Goal: Information Seeking & Learning: Compare options

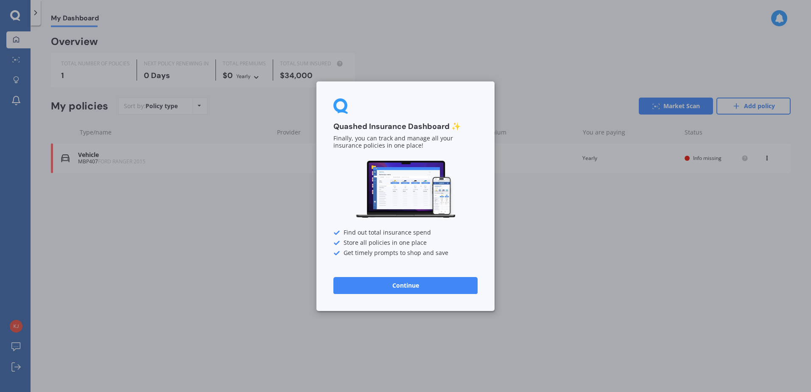
click at [424, 284] on button "Continue" at bounding box center [405, 284] width 144 height 17
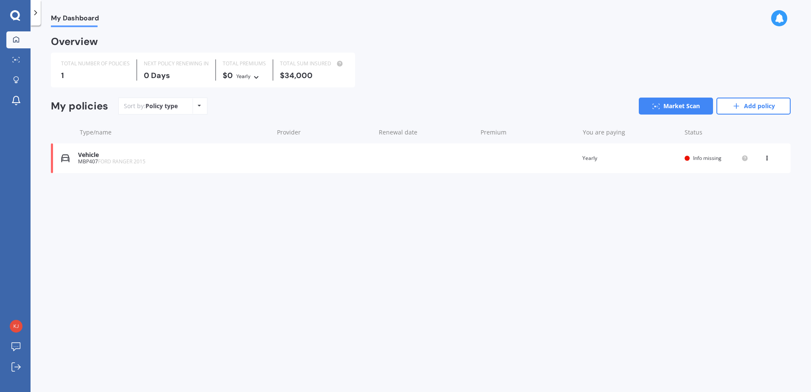
click at [705, 157] on span "Info missing" at bounding box center [707, 157] width 28 height 7
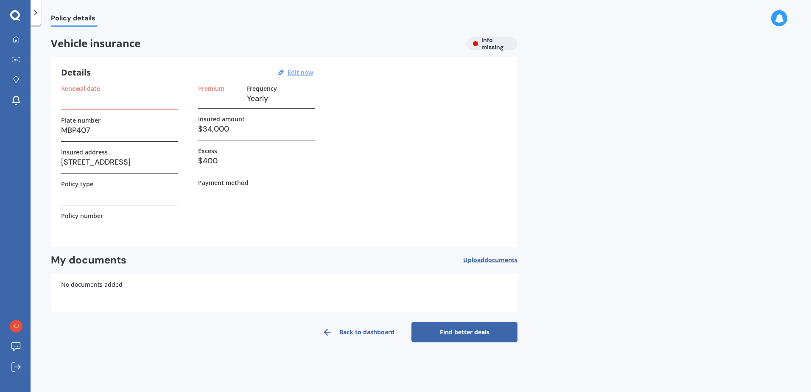
click at [296, 73] on u "Edit now" at bounding box center [299, 72] width 25 height 8
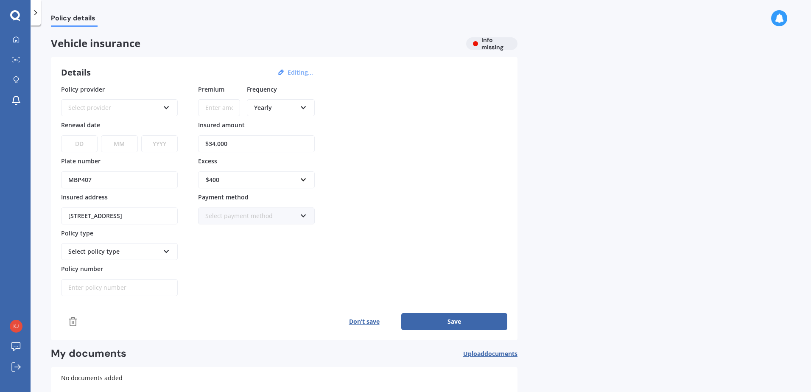
drag, startPoint x: 234, startPoint y: 142, endPoint x: 176, endPoint y: 137, distance: 59.2
click at [176, 137] on div "Policy provider Select provider AA AMI AMP ANZ ASB [PERSON_NAME] Ando Assurant …" at bounding box center [284, 191] width 446 height 212
type input "$36,100"
click at [134, 109] on div "Select provider" at bounding box center [113, 107] width 91 height 9
click at [401, 115] on div "Policy provider AA AA AMI AMP ANZ ASB Aioi Nissay Dowa Ando Assurant Autosure B…" at bounding box center [284, 191] width 446 height 212
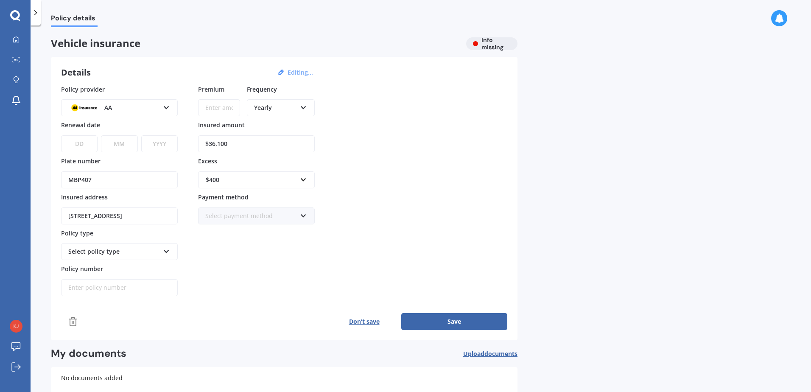
click at [72, 148] on select "DD 01 02 03 04 05 06 07 08 09 10 11 12 13 14 15 16 17 18 19 20 21 22 23 24 25 2…" at bounding box center [79, 143] width 36 height 17
select select "26"
click at [127, 148] on select "MM 01 02 03 04 05 06 07 08 09 10 11 12" at bounding box center [119, 143] width 36 height 17
select select "09"
click at [101, 135] on select "MM 01 02 03 04 05 06 07 08 09 10 11 12" at bounding box center [119, 143] width 36 height 17
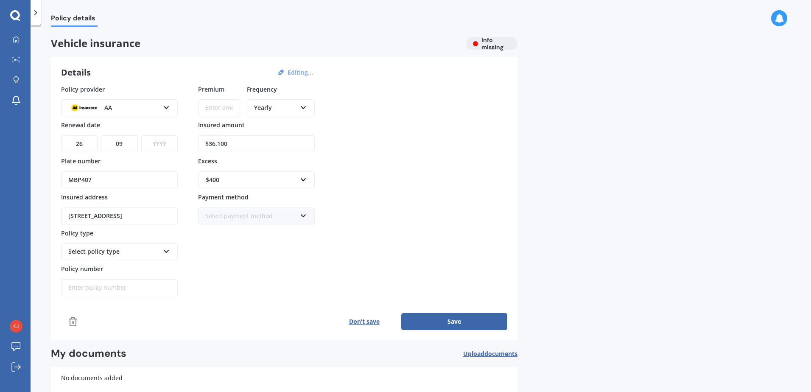
click at [160, 145] on select "YYYY 2027 2026 2025 2024 2023 2022 2021 2020 2019 2018 2017 2016 2015 2014 2013…" at bounding box center [159, 143] width 36 height 17
select select "2025"
click at [141, 135] on select "YYYY 2027 2026 2025 2024 2023 2022 2021 2020 2019 2018 2017 2016 2015 2014 2013…" at bounding box center [159, 143] width 36 height 17
click at [164, 250] on icon at bounding box center [166, 250] width 7 height 6
click at [119, 267] on div "Comprehensive" at bounding box center [119, 267] width 115 height 15
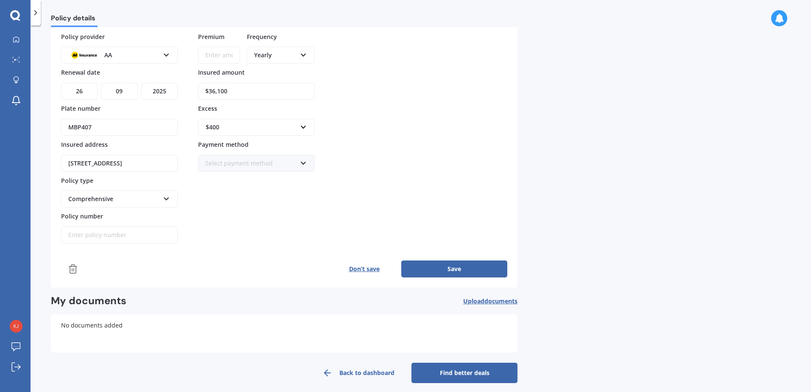
scroll to position [59, 0]
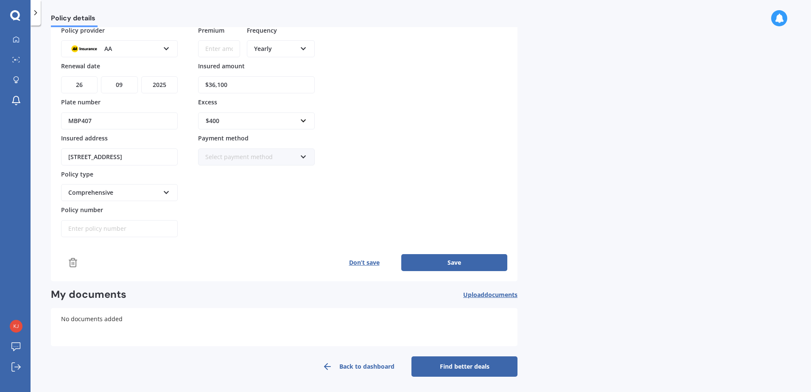
click at [459, 262] on button "Save" at bounding box center [454, 262] width 106 height 17
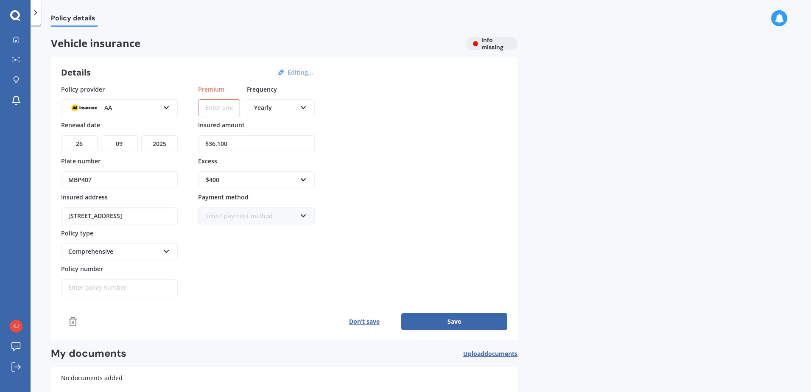
click at [165, 103] on div "AA AA AMI AMP ANZ ASB Aioi Nissay Dowa Ando Assurant Autosure BNZ Co-Operative …" at bounding box center [119, 107] width 117 height 17
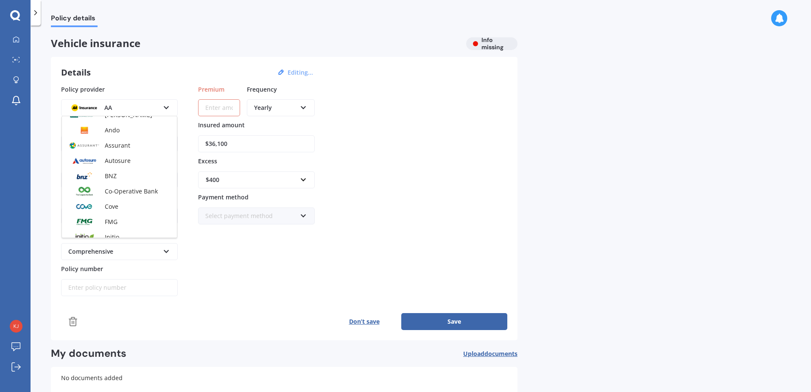
scroll to position [87, 0]
click at [114, 173] on span "BNZ" at bounding box center [111, 174] width 12 height 8
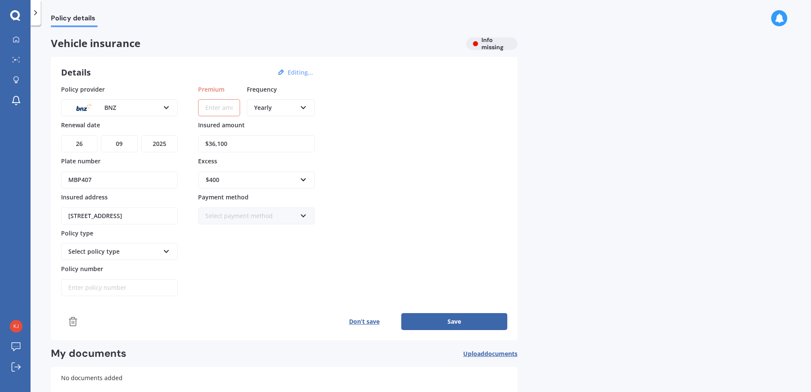
click at [209, 111] on input "Premium" at bounding box center [219, 107] width 42 height 17
type input "$1,047.25"
click at [483, 173] on div "Policy provider BNZ AA AMI AMP ANZ ASB Aioi Nissay Dowa Ando Assurant Autosure …" at bounding box center [284, 191] width 446 height 212
click at [449, 318] on button "Save" at bounding box center [454, 321] width 106 height 17
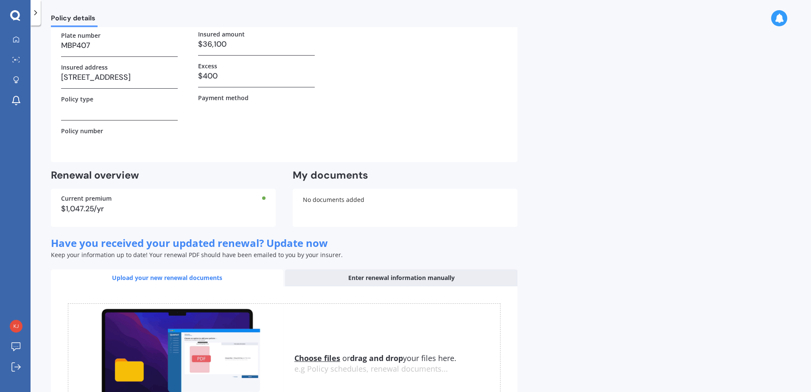
scroll to position [176, 0]
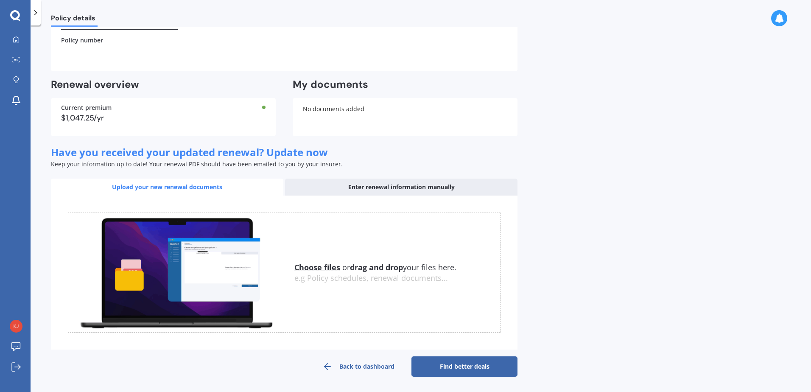
click at [417, 188] on div "Enter renewal information manually" at bounding box center [401, 187] width 232 height 17
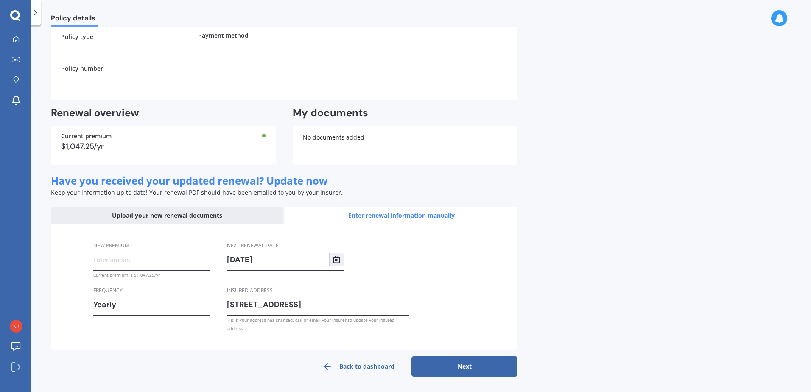
scroll to position [139, 0]
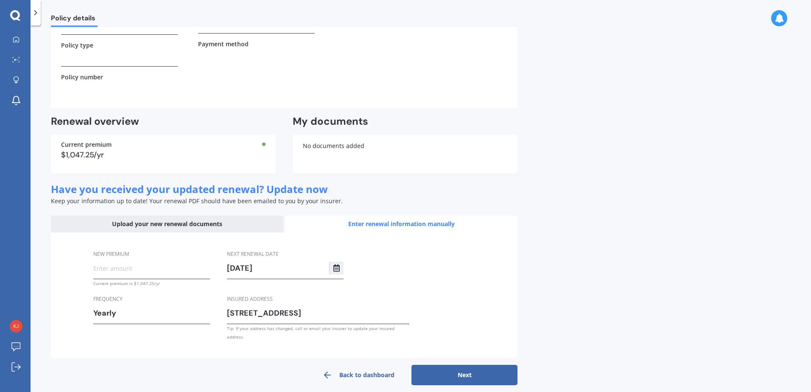
click at [137, 272] on input "New premium" at bounding box center [151, 268] width 117 height 13
type input "$1,047.25"
drag, startPoint x: 465, startPoint y: 363, endPoint x: 463, endPoint y: 351, distance: 11.6
click at [465, 365] on button "Next" at bounding box center [464, 375] width 106 height 20
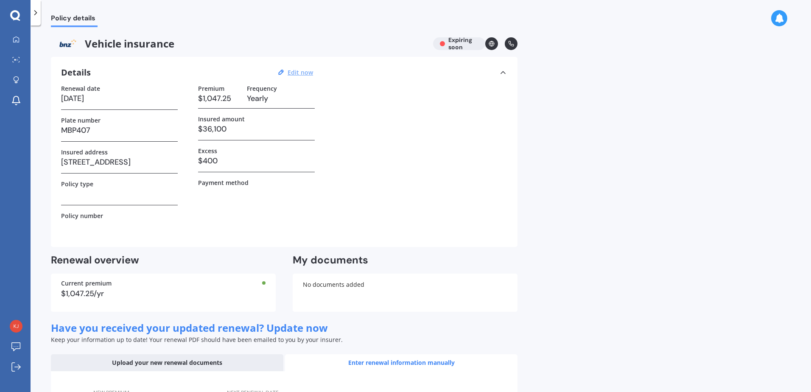
select select "26"
select select "09"
select select "2026"
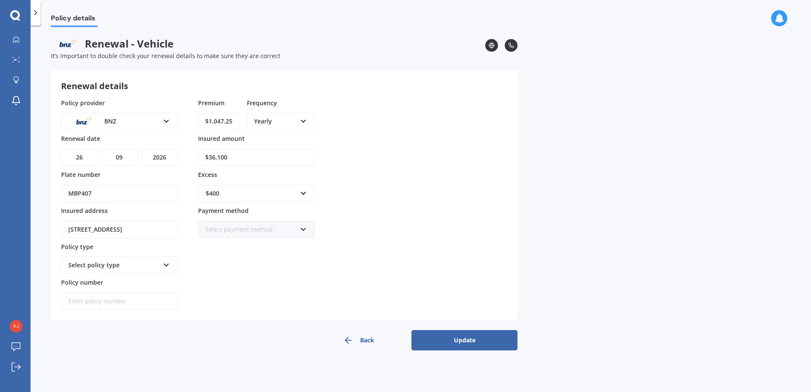
click at [466, 341] on button "Update" at bounding box center [464, 340] width 106 height 20
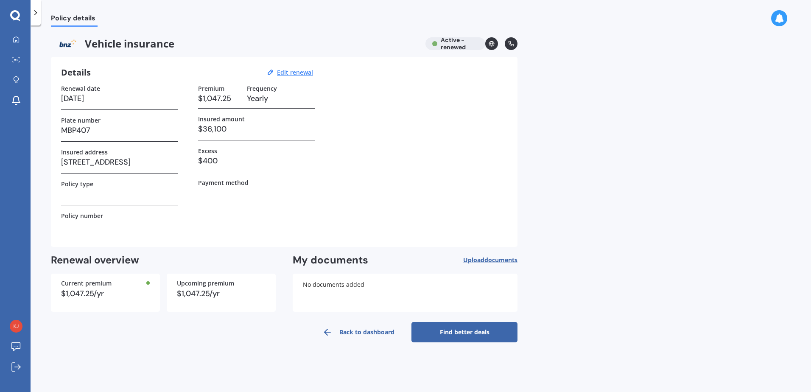
click at [482, 333] on link "Find better deals" at bounding box center [464, 332] width 106 height 20
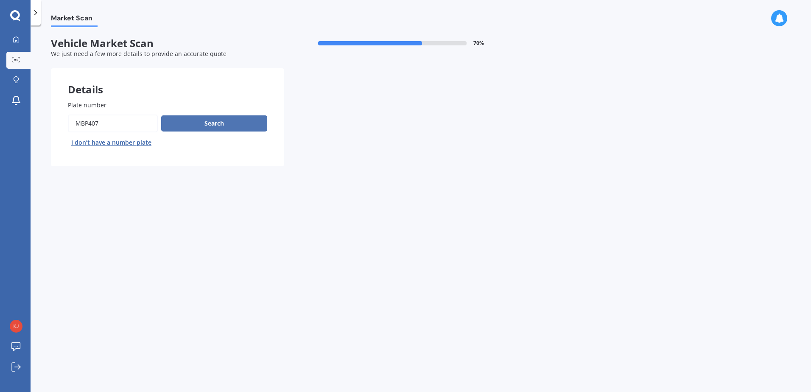
click at [233, 126] on button "Search" at bounding box center [214, 123] width 106 height 16
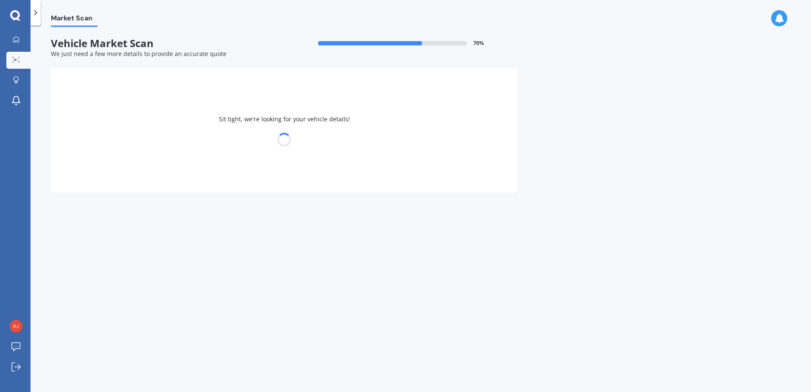
select select "FORD"
select select "RANGER"
select select "25"
select select "07"
select select "1969"
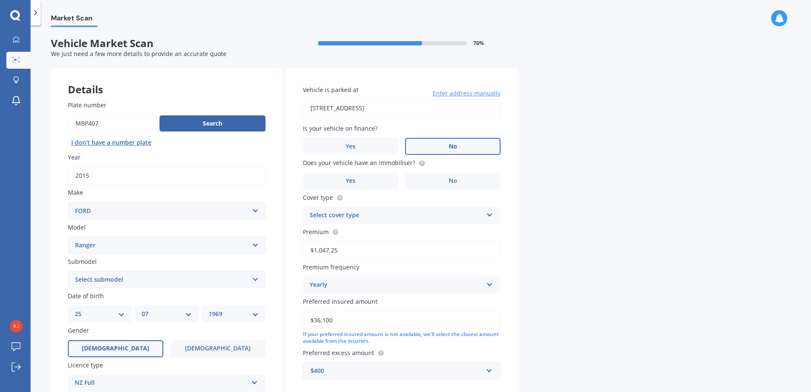
click at [461, 142] on label "No" at bounding box center [452, 146] width 95 height 17
click at [0, 0] on input "No" at bounding box center [0, 0] width 0 height 0
click at [474, 178] on label "No" at bounding box center [452, 181] width 95 height 17
click at [0, 0] on input "No" at bounding box center [0, 0] width 0 height 0
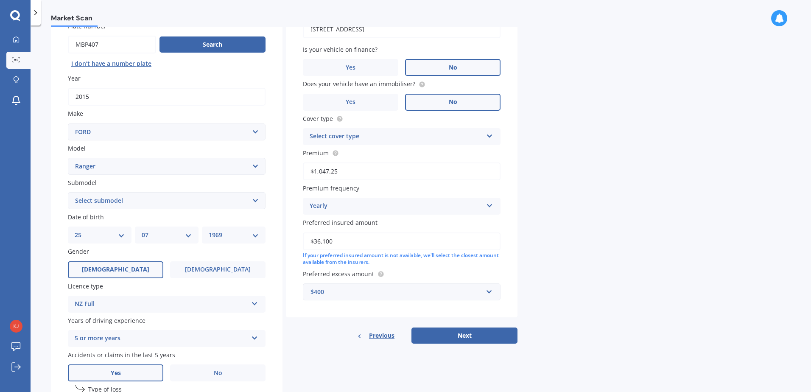
scroll to position [85, 0]
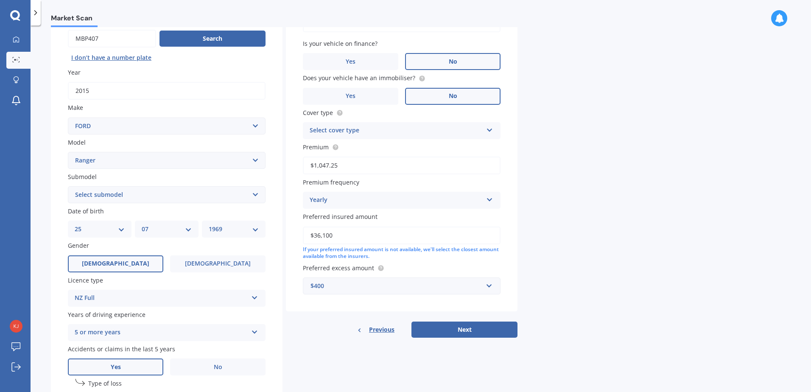
click at [256, 193] on select "Select submodel 4X2 3.2 Litre Turbo Diesel 4X2 XL 2.2 Litre Turbo Diesel 4X2 XL…" at bounding box center [167, 194] width 198 height 17
select select "WILDTRAK"
click at [68, 186] on select "Select submodel 4X2 3.2 Litre Turbo Diesel 4X2 XL 2.2 Litre Turbo Diesel 4X2 XL…" at bounding box center [167, 194] width 198 height 17
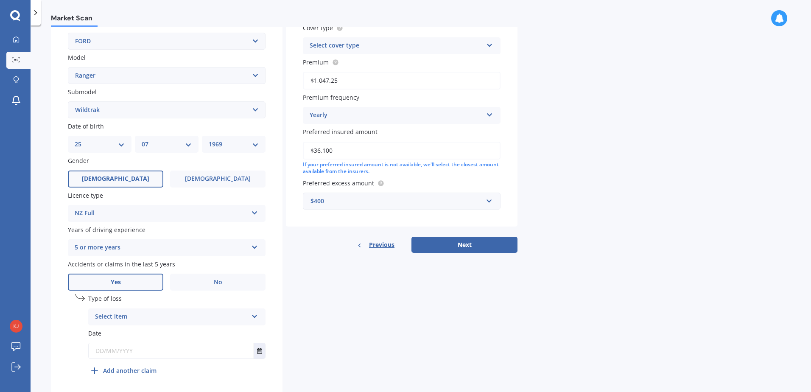
scroll to position [199, 0]
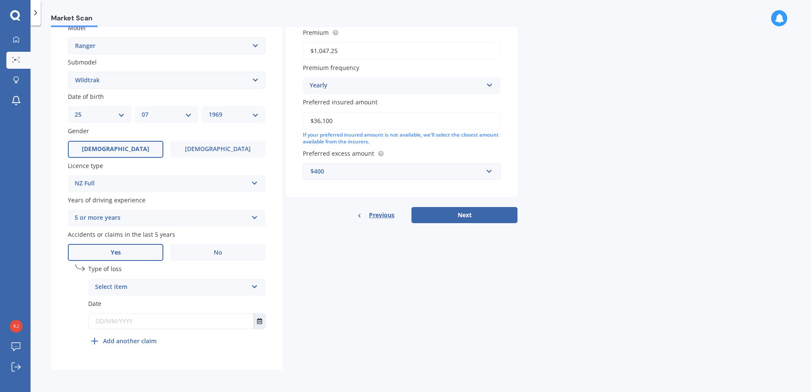
click at [256, 283] on icon at bounding box center [254, 285] width 7 height 6
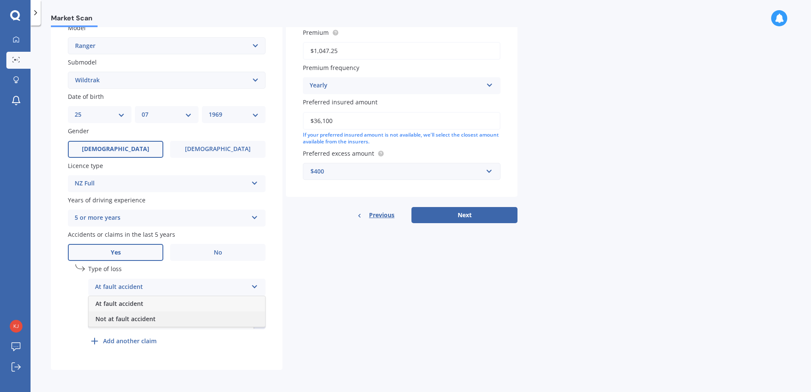
click at [231, 322] on div "Not at fault accident" at bounding box center [177, 318] width 176 height 15
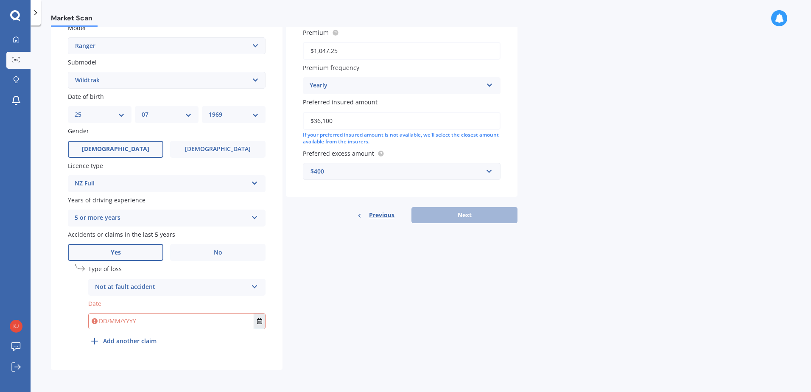
click at [259, 321] on icon "Select date" at bounding box center [259, 321] width 5 height 6
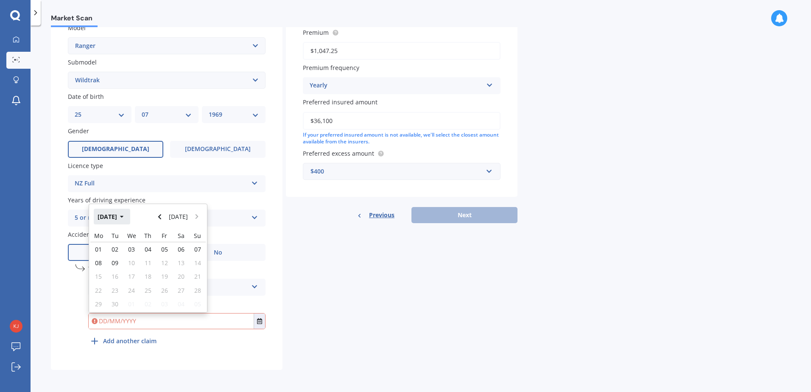
click at [124, 218] on icon "button" at bounding box center [122, 217] width 4 height 6
click at [114, 217] on icon "button" at bounding box center [116, 217] width 4 height 6
click at [106, 268] on span "2023" at bounding box center [105, 270] width 14 height 8
click at [109, 246] on span "Jan" at bounding box center [104, 244] width 9 height 8
click at [127, 270] on div "11" at bounding box center [131, 269] width 17 height 12
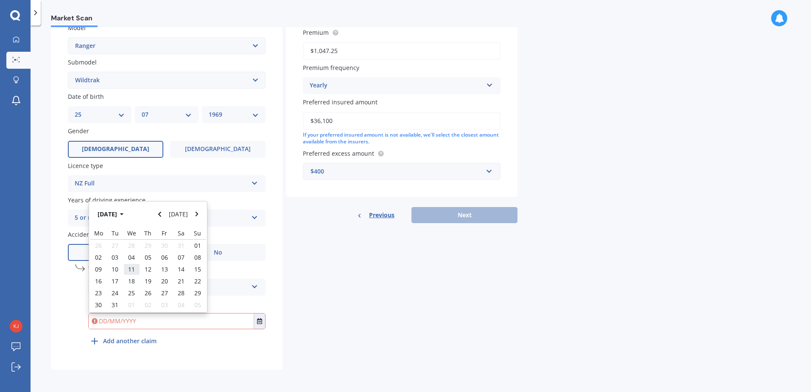
type input "[DATE]"
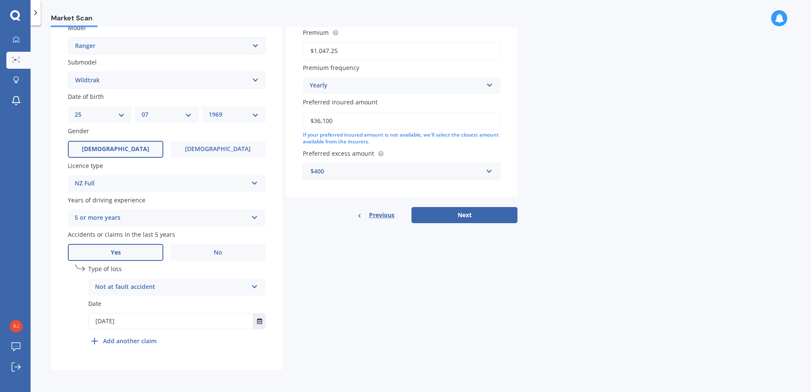
click at [252, 286] on icon at bounding box center [254, 285] width 7 height 6
click at [203, 318] on div "Not at fault accident" at bounding box center [177, 318] width 176 height 15
click at [481, 215] on button "Next" at bounding box center [464, 215] width 106 height 16
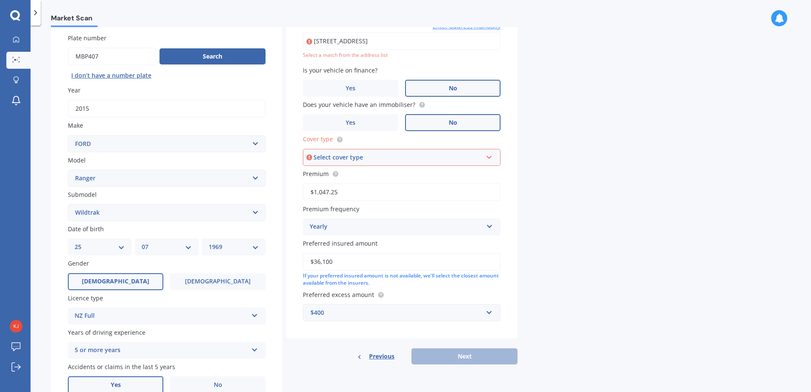
scroll to position [58, 0]
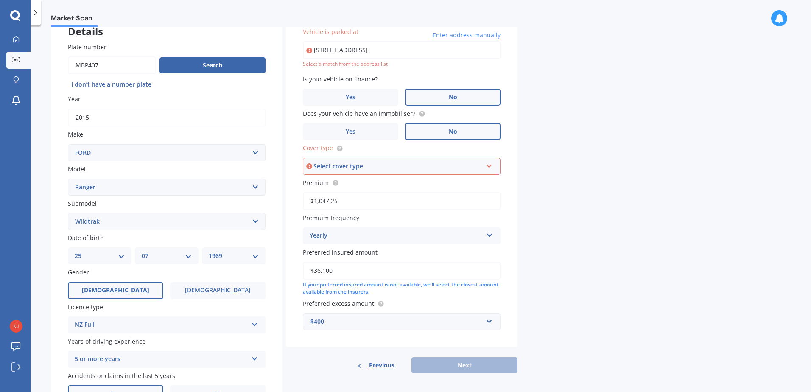
type input "[STREET_ADDRESS]"
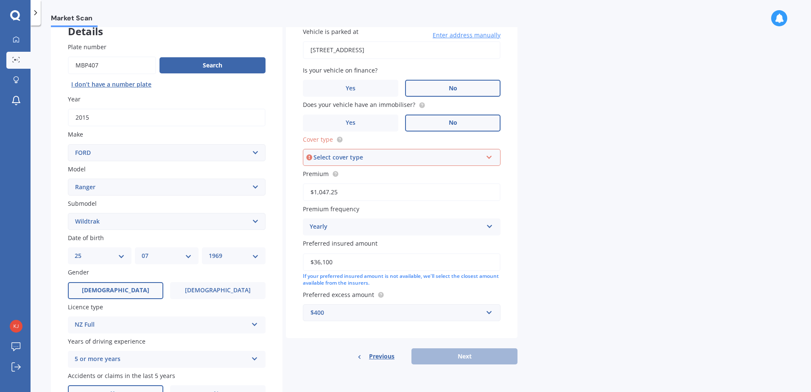
click at [488, 162] on div "Select cover type Third Party Third Party, Fire & Theft Supreme Cover" at bounding box center [402, 157] width 198 height 17
click at [354, 201] on div "Supreme Cover" at bounding box center [402, 203] width 196 height 15
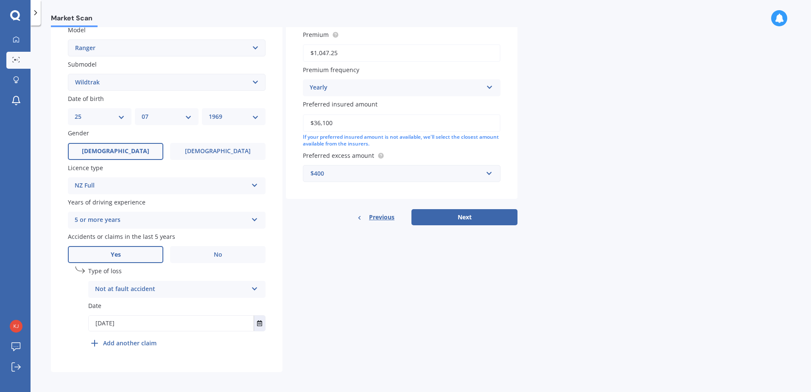
scroll to position [199, 0]
click at [494, 210] on button "Next" at bounding box center [464, 215] width 106 height 16
select select "25"
select select "07"
select select "1969"
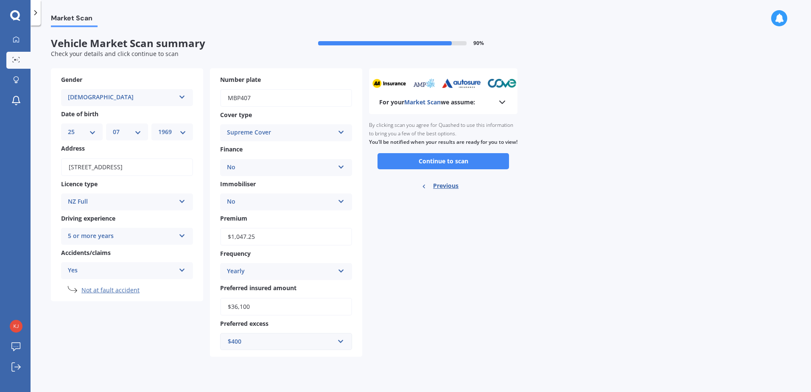
scroll to position [0, 0]
click at [447, 169] on button "Continue to scan" at bounding box center [442, 161] width 131 height 16
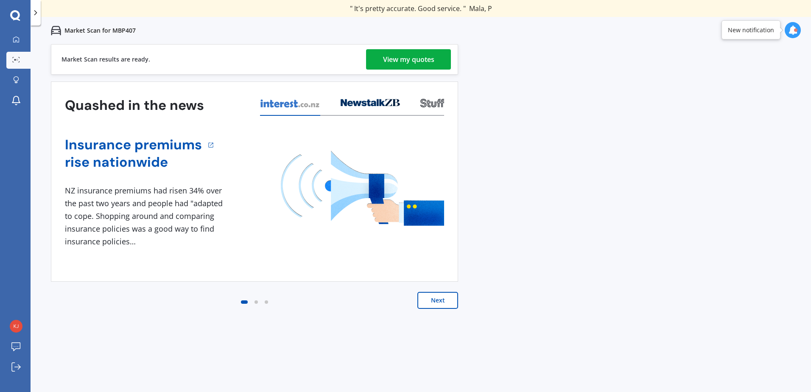
click at [421, 60] on div "View my quotes" at bounding box center [408, 59] width 51 height 20
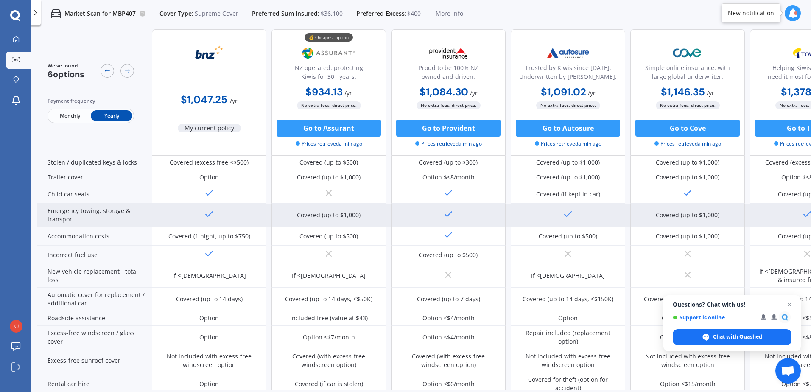
scroll to position [170, 0]
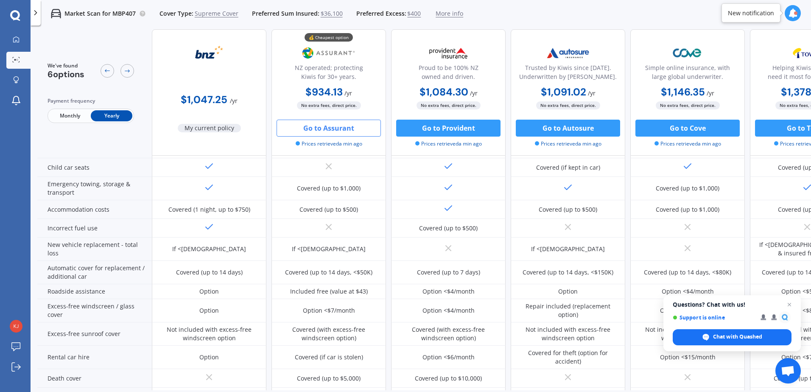
click at [343, 129] on button "Go to Assurant" at bounding box center [328, 128] width 104 height 17
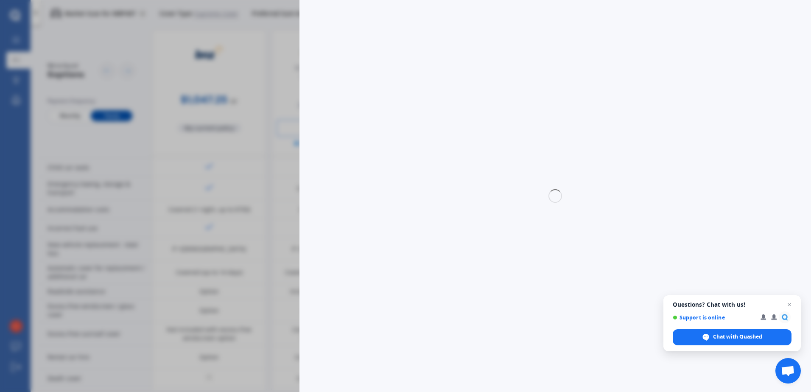
select select "full"
select select "0"
select select "Otago"
select select "FORD"
select select "RANGER"
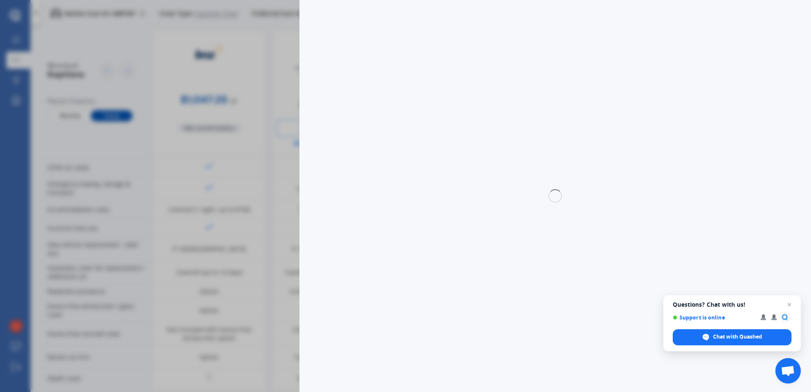
select select "WILDTRAK"
